Goal: Information Seeking & Learning: Learn about a topic

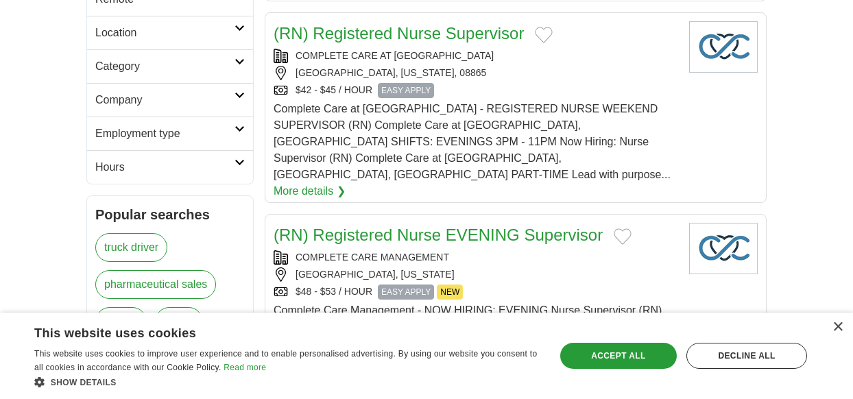
scroll to position [431, 0]
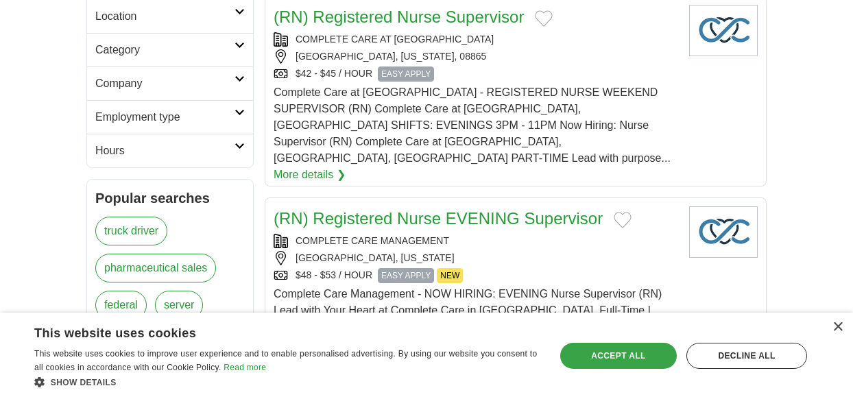
click at [648, 360] on div "Accept all" at bounding box center [618, 356] width 117 height 26
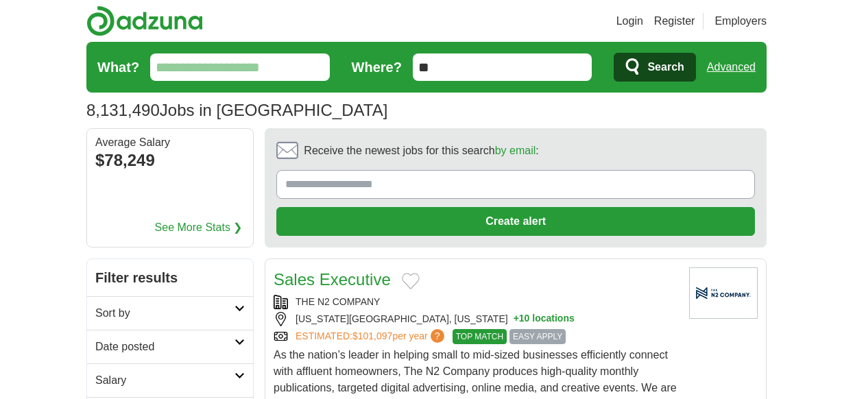
scroll to position [0, 0]
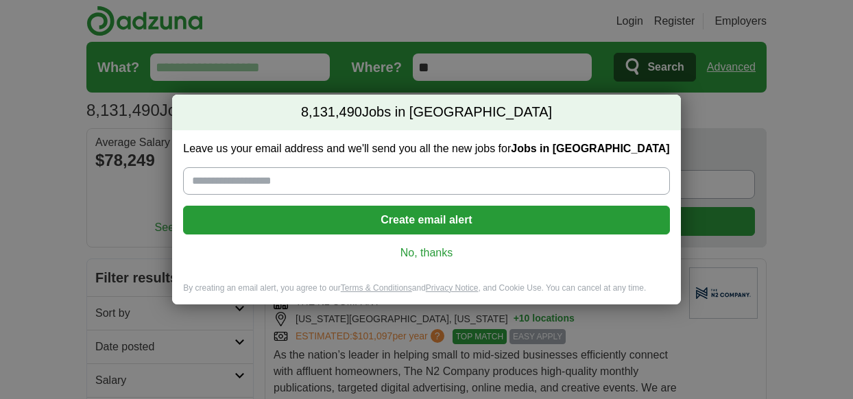
click at [437, 245] on link "No, thanks" at bounding box center [426, 252] width 464 height 15
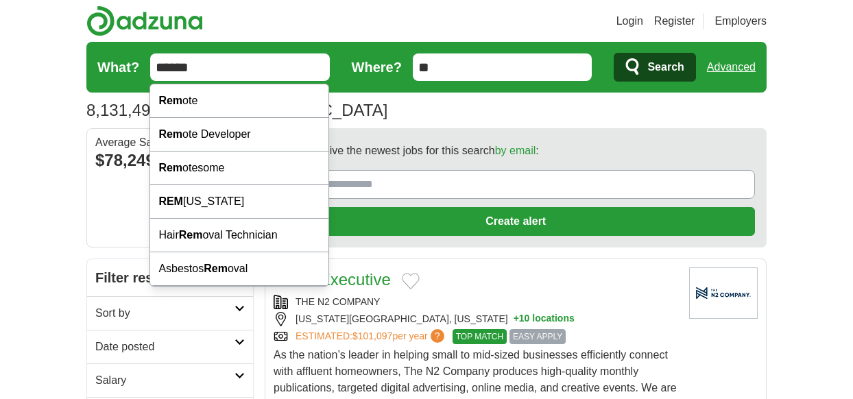
type input "******"
click at [654, 67] on button "Search" at bounding box center [654, 67] width 82 height 29
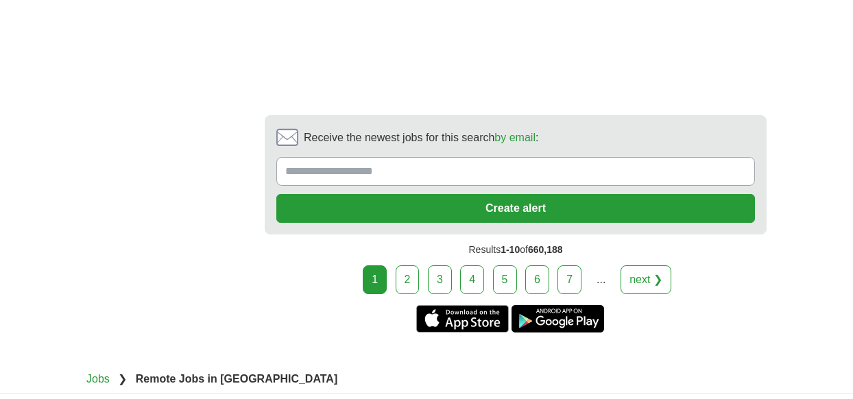
scroll to position [3002, 0]
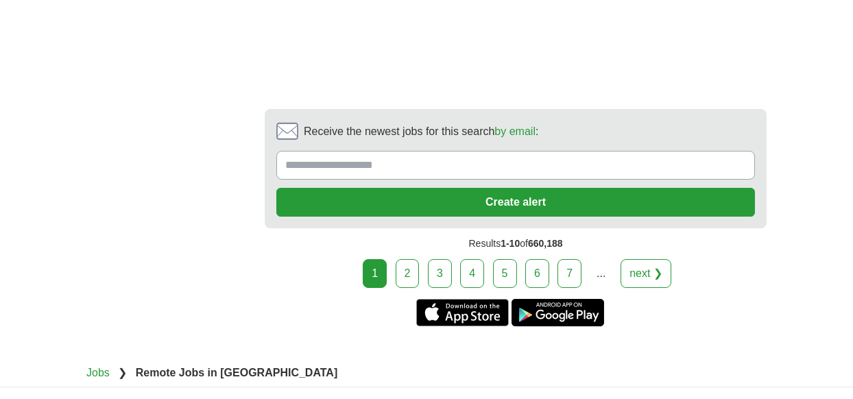
click at [408, 259] on link "2" at bounding box center [407, 273] width 24 height 29
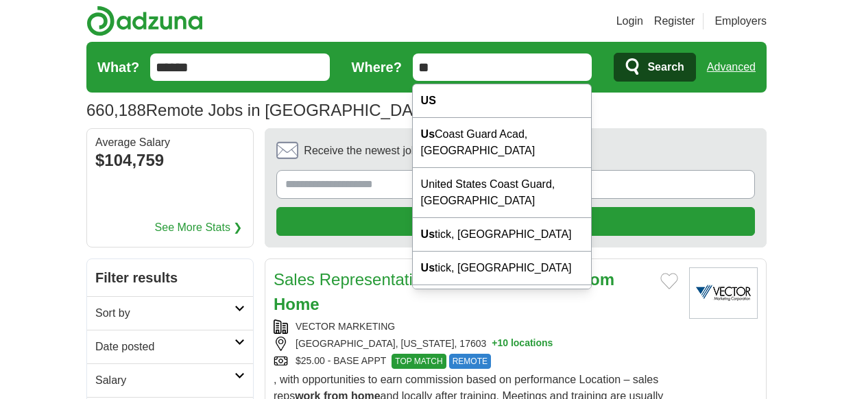
drag, startPoint x: 487, startPoint y: 64, endPoint x: 413, endPoint y: 60, distance: 73.4
click at [413, 60] on input "**" at bounding box center [503, 66] width 180 height 27
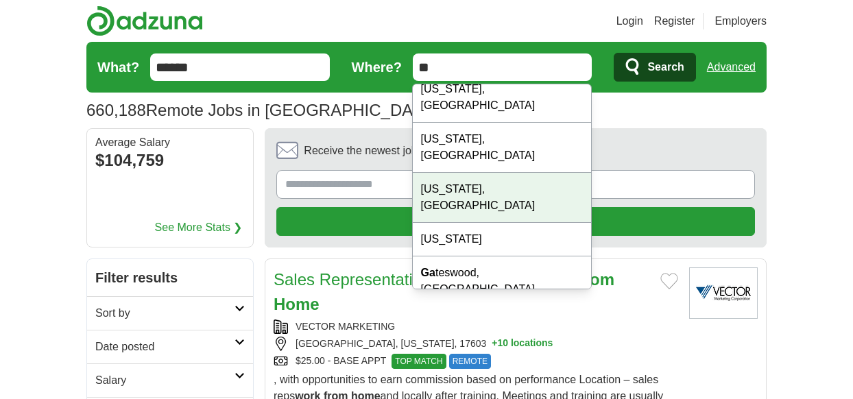
scroll to position [106, 0]
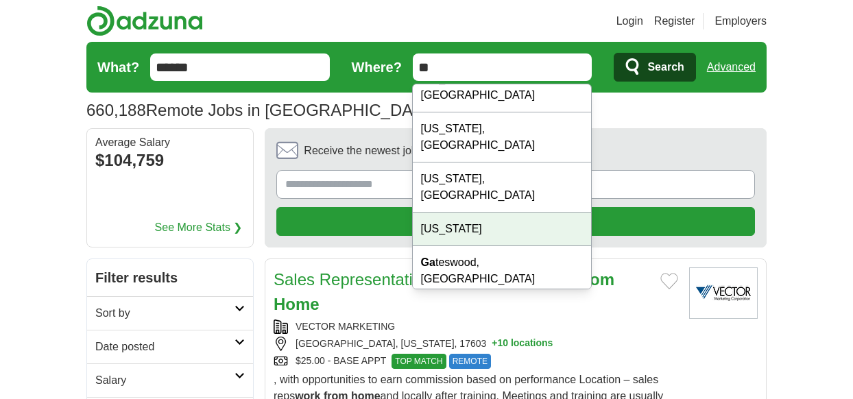
click at [447, 212] on div "[US_STATE]" at bounding box center [502, 229] width 178 height 34
type input "*******"
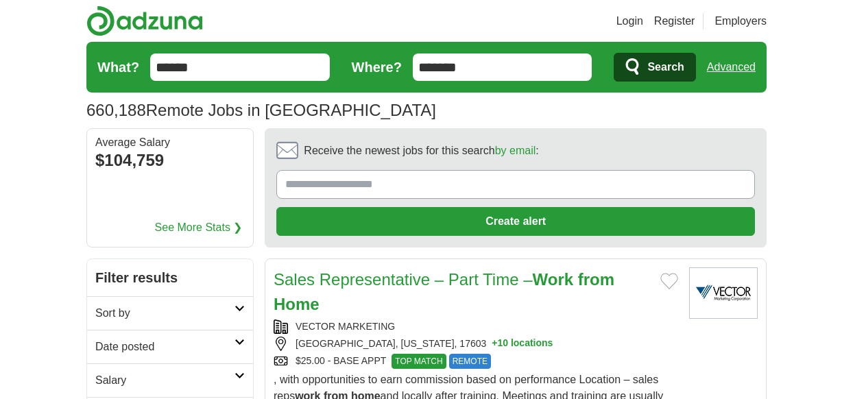
click at [670, 72] on span "Search" at bounding box center [665, 66] width 36 height 27
click at [528, 61] on input "*******" at bounding box center [503, 66] width 180 height 27
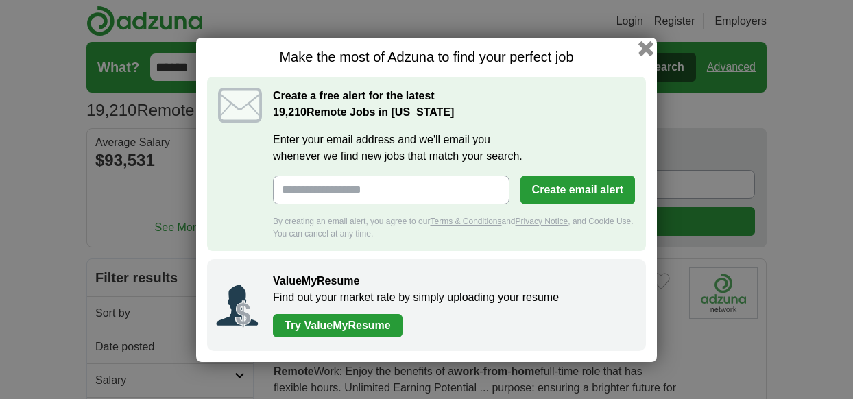
click at [644, 42] on button "button" at bounding box center [645, 47] width 15 height 15
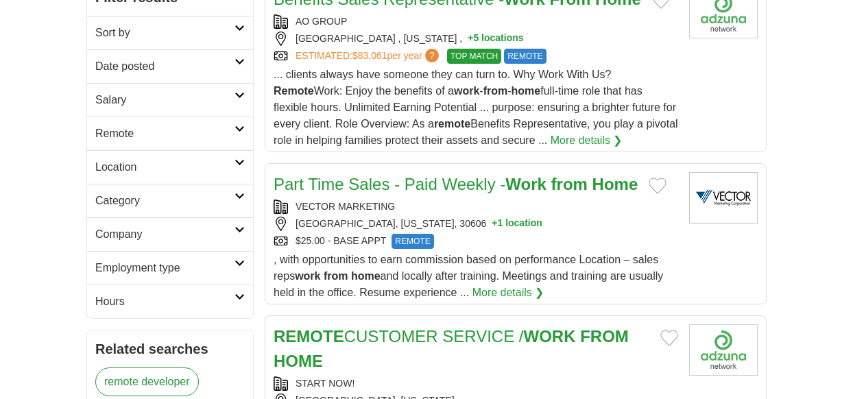
scroll to position [278, 0]
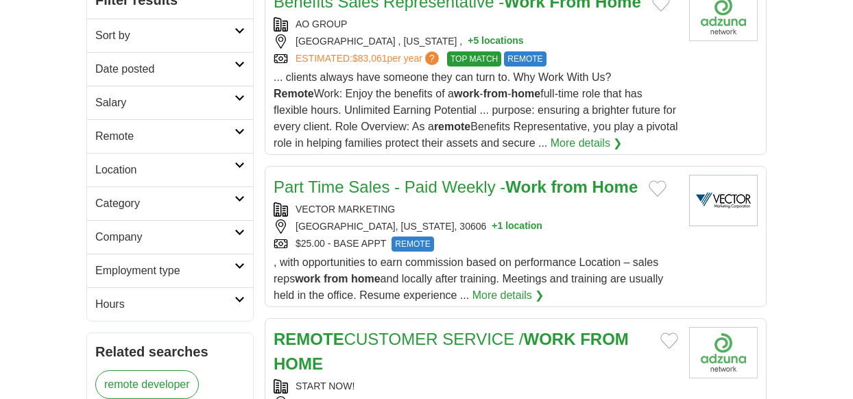
click at [491, 227] on button "+ 1 location" at bounding box center [516, 226] width 51 height 14
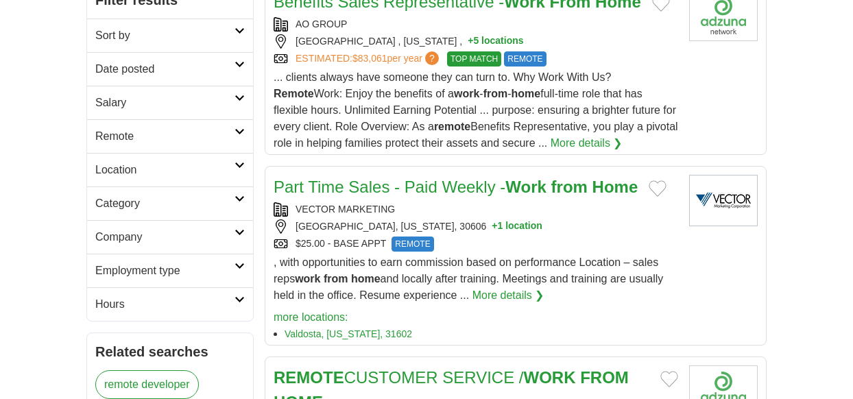
click at [491, 230] on button "+ 1 location" at bounding box center [516, 226] width 51 height 14
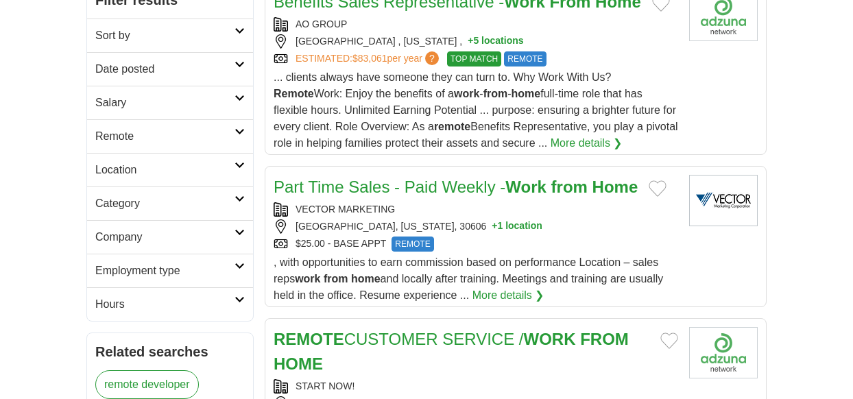
click at [491, 230] on button "+ 1 location" at bounding box center [516, 226] width 51 height 14
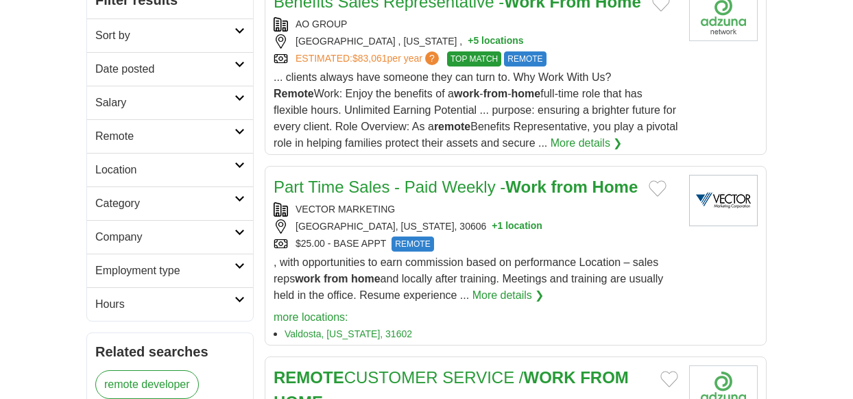
click at [491, 230] on button "+ 1 location" at bounding box center [516, 226] width 51 height 14
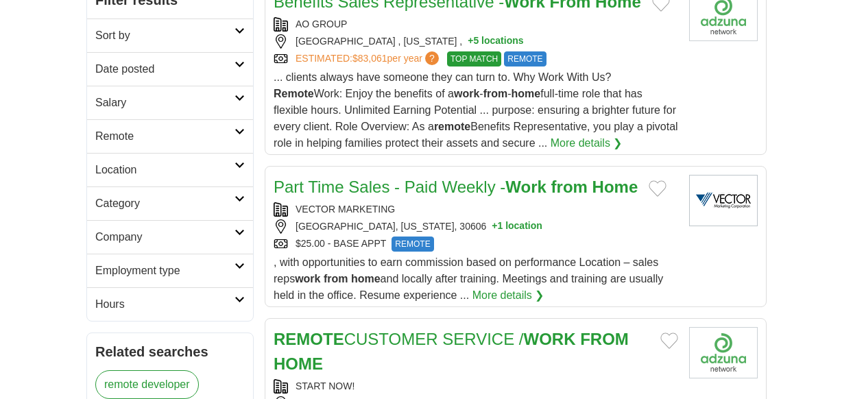
click at [491, 230] on button "+ 1 location" at bounding box center [516, 226] width 51 height 14
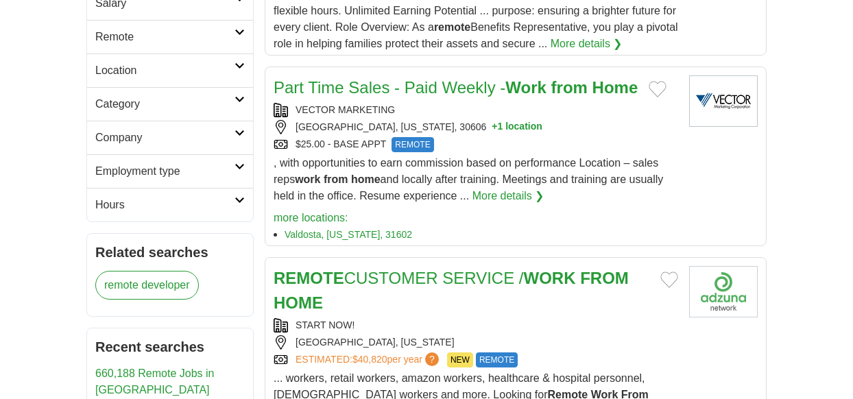
scroll to position [376, 0]
click at [519, 200] on link "More details ❯" at bounding box center [508, 196] width 72 height 16
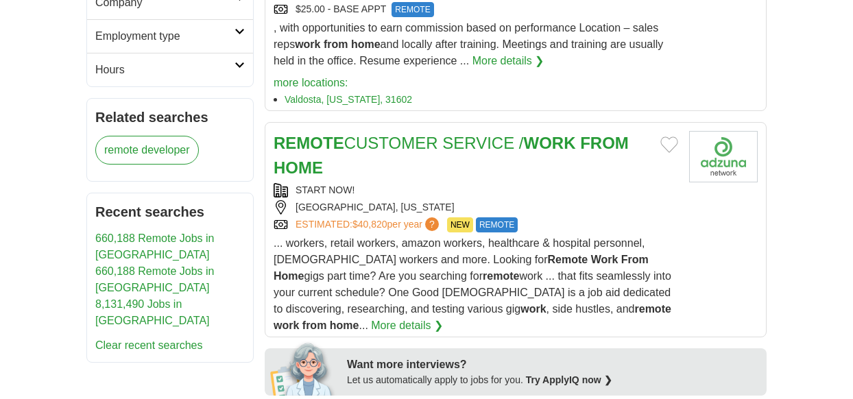
scroll to position [513, 0]
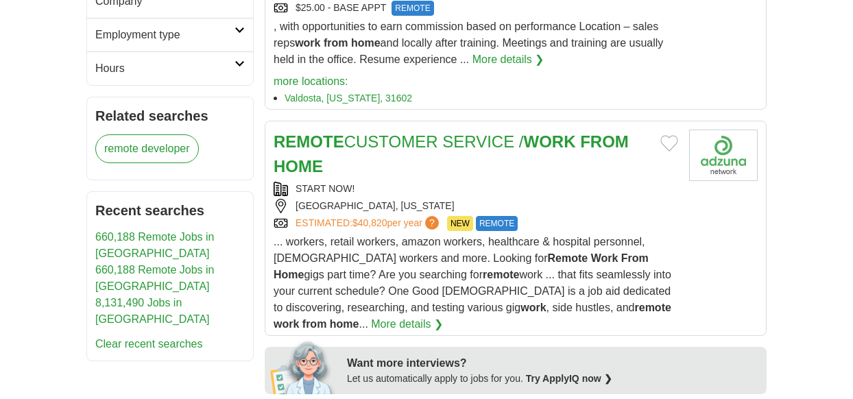
click at [456, 146] on link "REMOTE CUSTOMER SERVICE / WORK FROM HOME" at bounding box center [450, 153] width 355 height 43
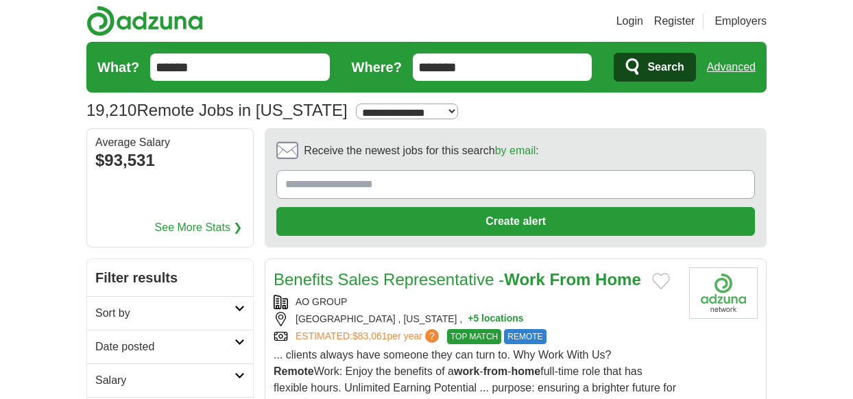
scroll to position [0, 0]
drag, startPoint x: 215, startPoint y: 64, endPoint x: 156, endPoint y: 64, distance: 58.9
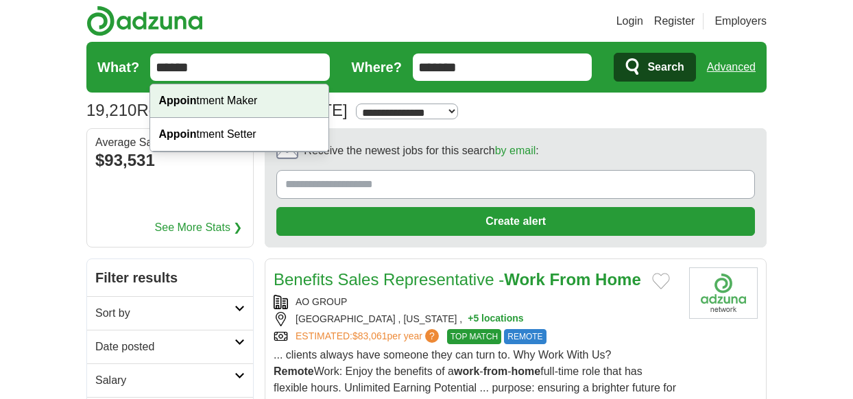
click at [187, 100] on strong "Appoin" at bounding box center [177, 101] width 38 height 12
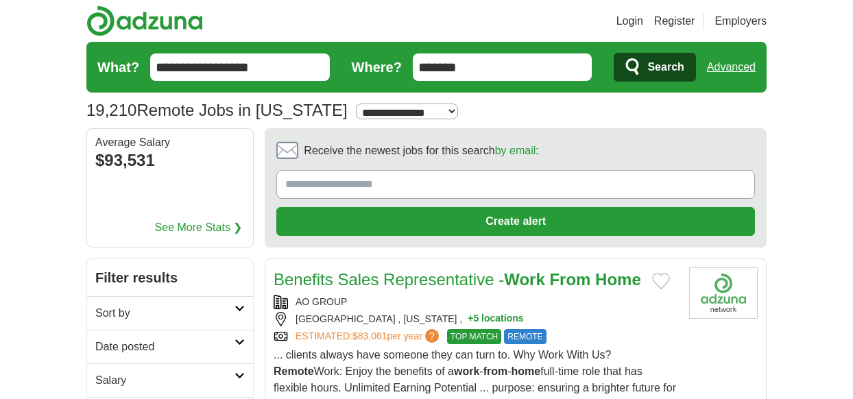
click at [273, 66] on input "**********" at bounding box center [240, 66] width 180 height 27
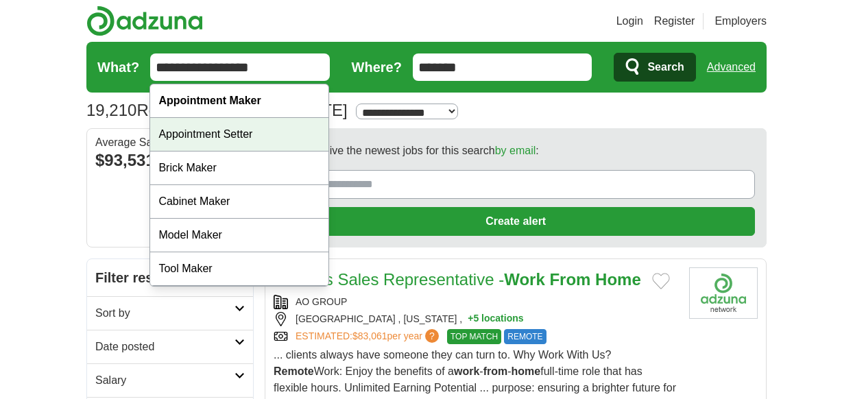
click at [245, 128] on div "Appointment Setter" at bounding box center [239, 135] width 178 height 34
type input "**********"
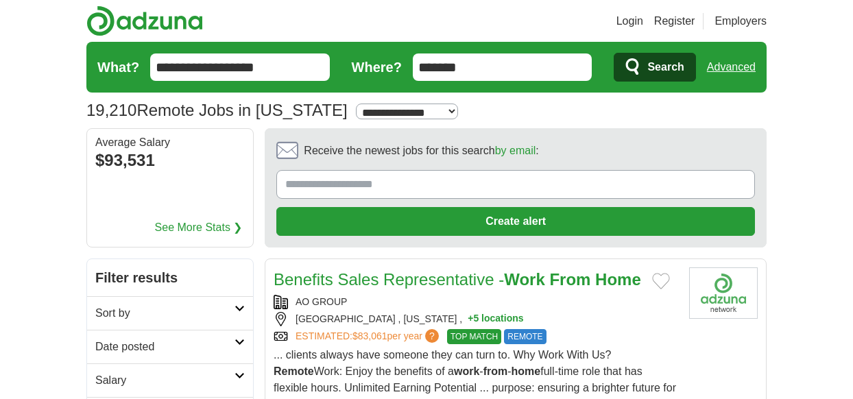
click at [657, 68] on span "Search" at bounding box center [665, 66] width 36 height 27
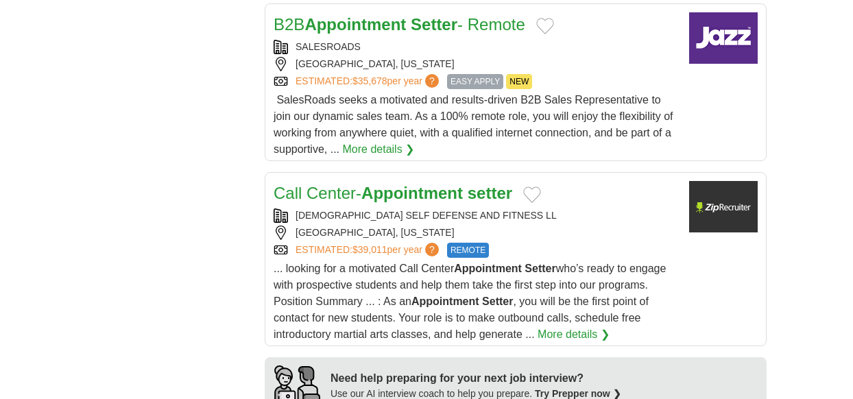
scroll to position [1016, 0]
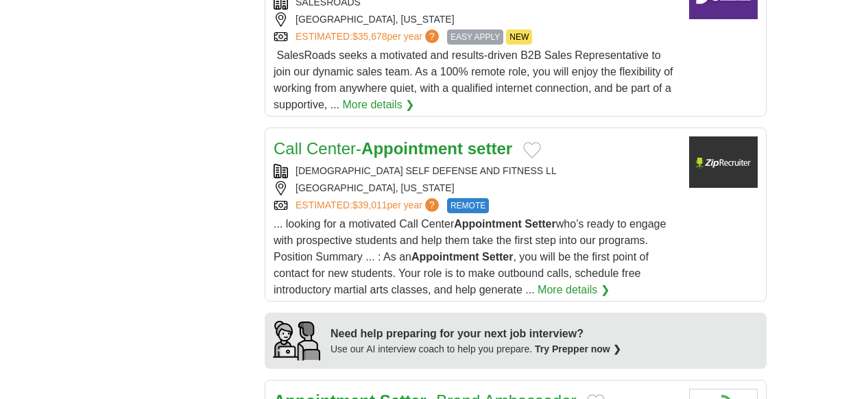
click at [408, 158] on strong "Appointment" at bounding box center [411, 148] width 101 height 19
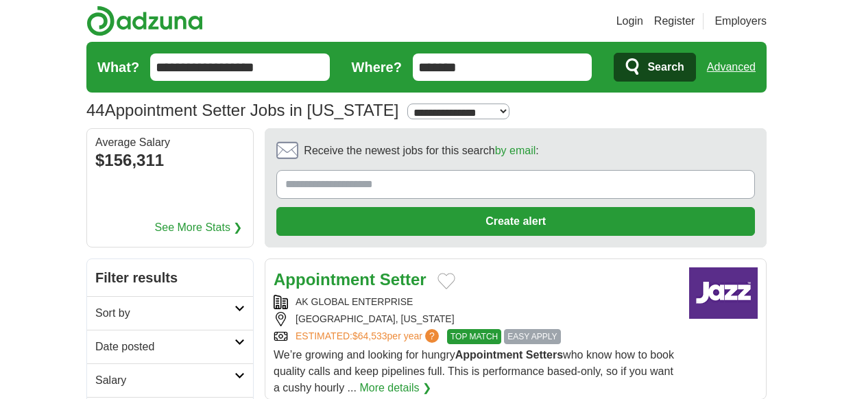
scroll to position [0, 0]
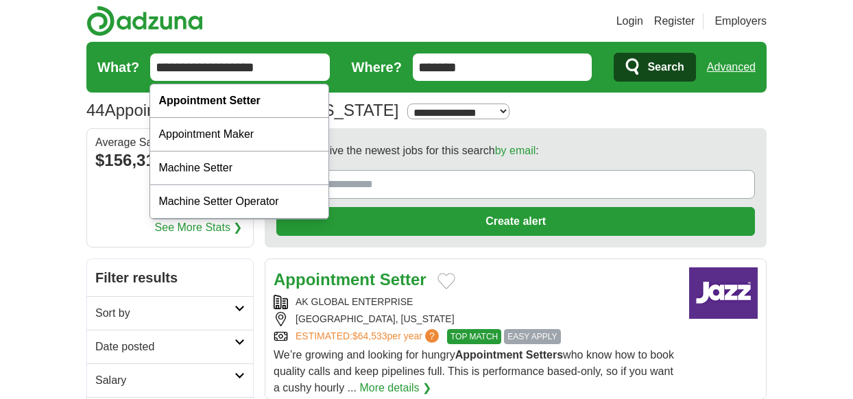
drag, startPoint x: 278, startPoint y: 64, endPoint x: 136, endPoint y: 61, distance: 141.9
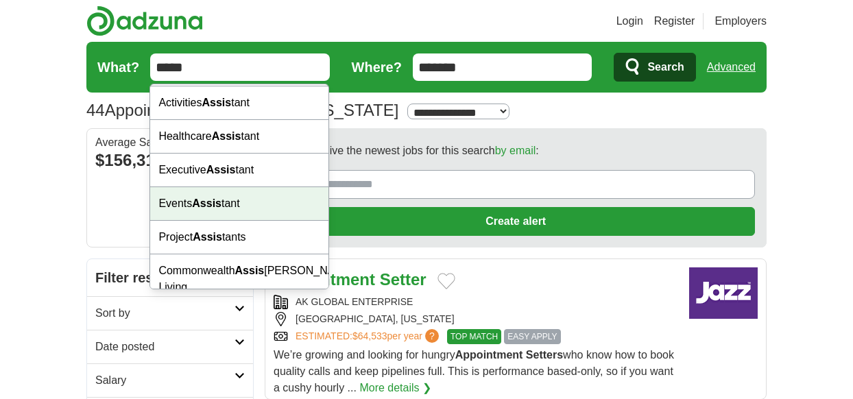
scroll to position [98, 0]
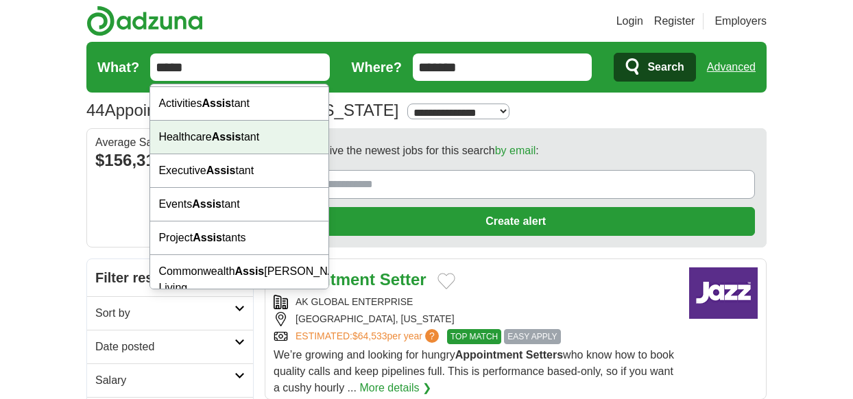
click at [206, 134] on div "Healthcare Assis tant" at bounding box center [239, 138] width 178 height 34
type input "**********"
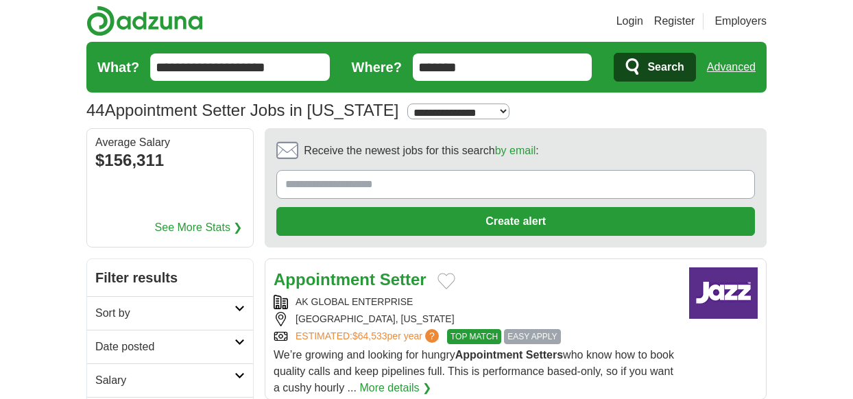
click at [680, 64] on span "Search" at bounding box center [665, 66] width 36 height 27
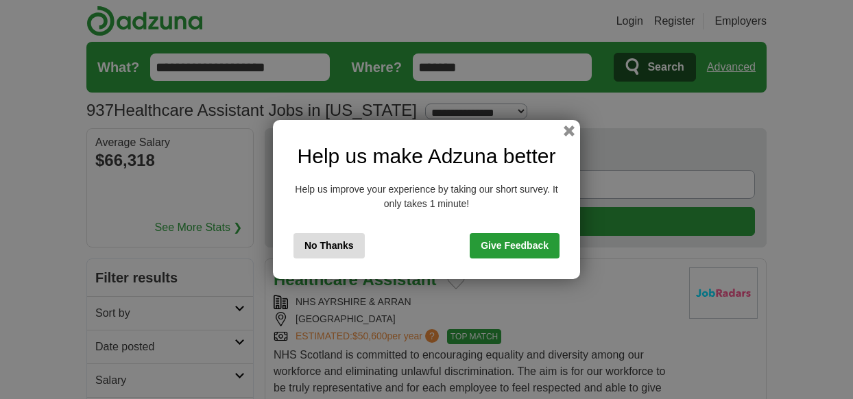
click at [343, 246] on button "No Thanks" at bounding box center [328, 245] width 71 height 25
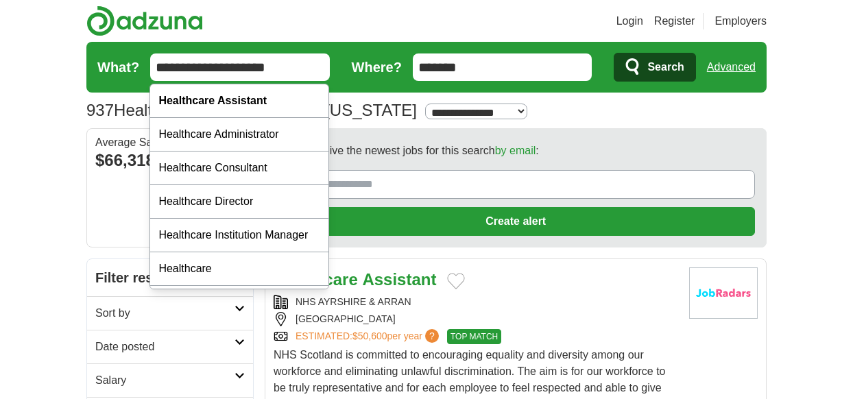
drag, startPoint x: 285, startPoint y: 66, endPoint x: 119, endPoint y: 66, distance: 166.5
click at [119, 66] on form "**********" at bounding box center [426, 67] width 680 height 51
type input "******"
click at [654, 67] on button "Search" at bounding box center [654, 67] width 82 height 29
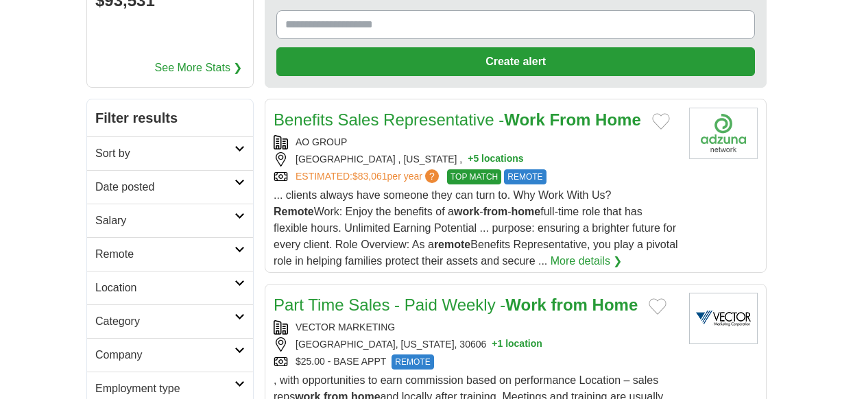
scroll to position [163, 0]
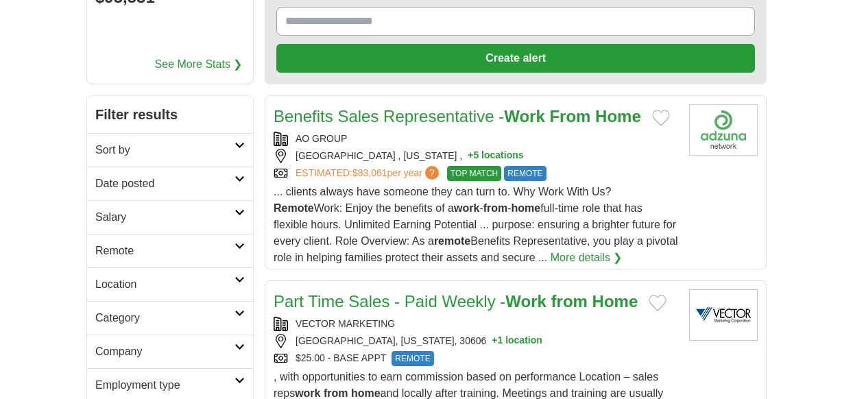
click at [461, 116] on link "Benefits Sales Representative - Work From Home" at bounding box center [456, 116] width 367 height 19
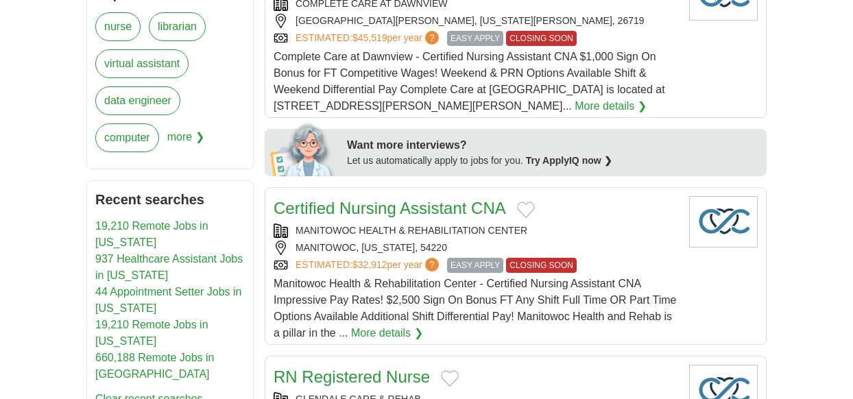
scroll to position [638, 0]
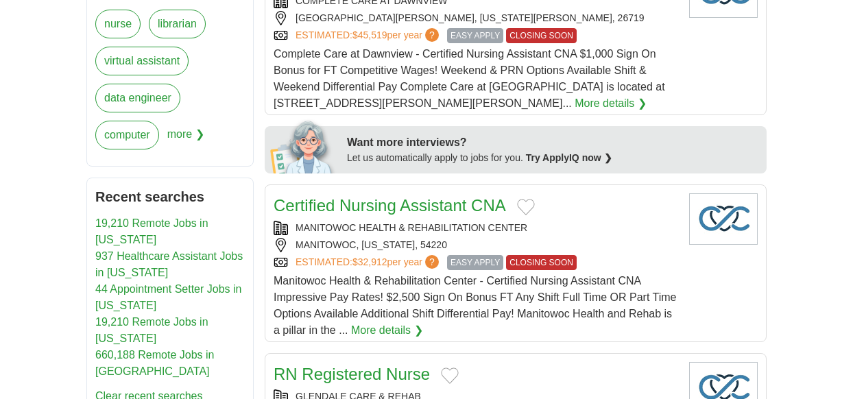
click at [183, 225] on link "19,210 Remote Jobs in [US_STATE]" at bounding box center [151, 231] width 113 height 28
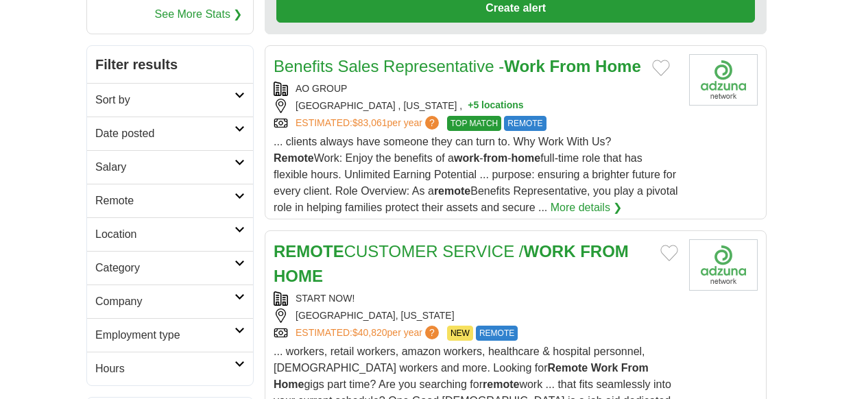
scroll to position [216, 0]
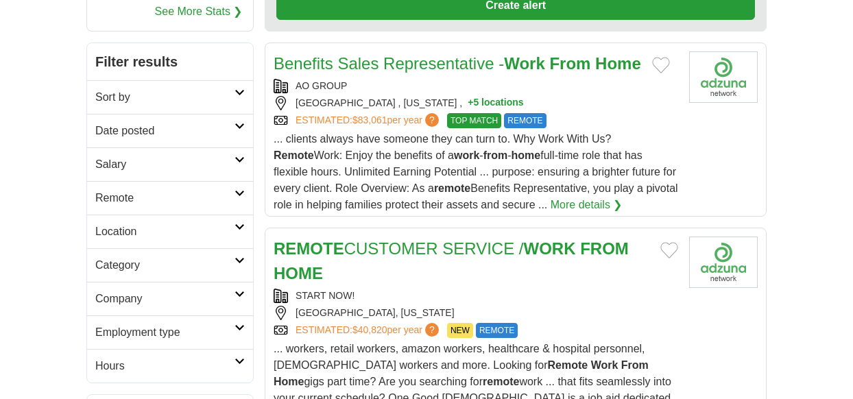
click at [192, 226] on h2 "Location" at bounding box center [164, 231] width 139 height 16
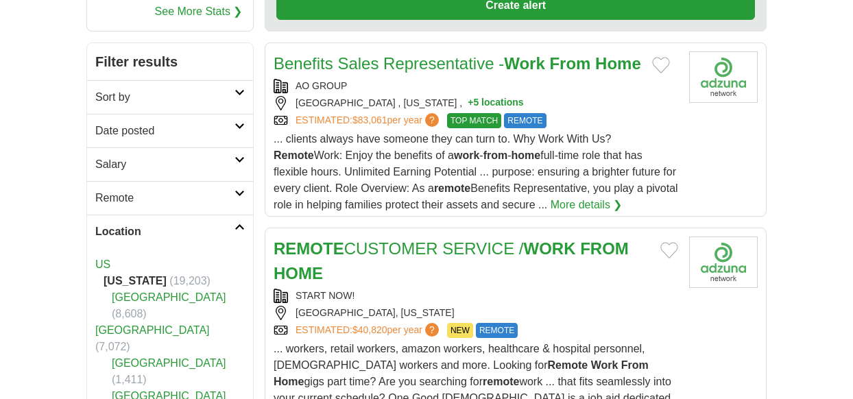
click at [219, 191] on h2 "Remote" at bounding box center [164, 198] width 139 height 16
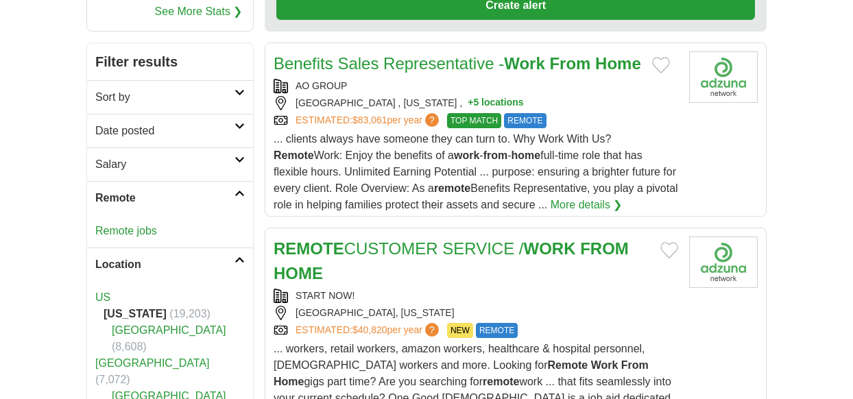
click at [138, 228] on link "Remote jobs" at bounding box center [126, 231] width 62 height 12
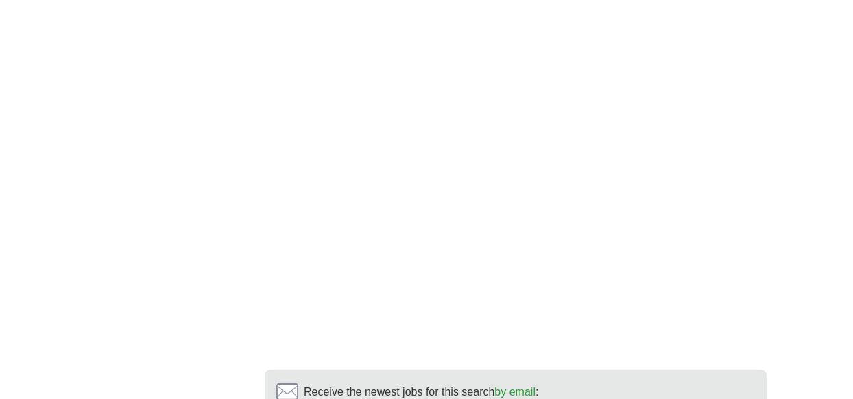
scroll to position [2970, 0]
